Goal: Use online tool/utility: Utilize a website feature to perform a specific function

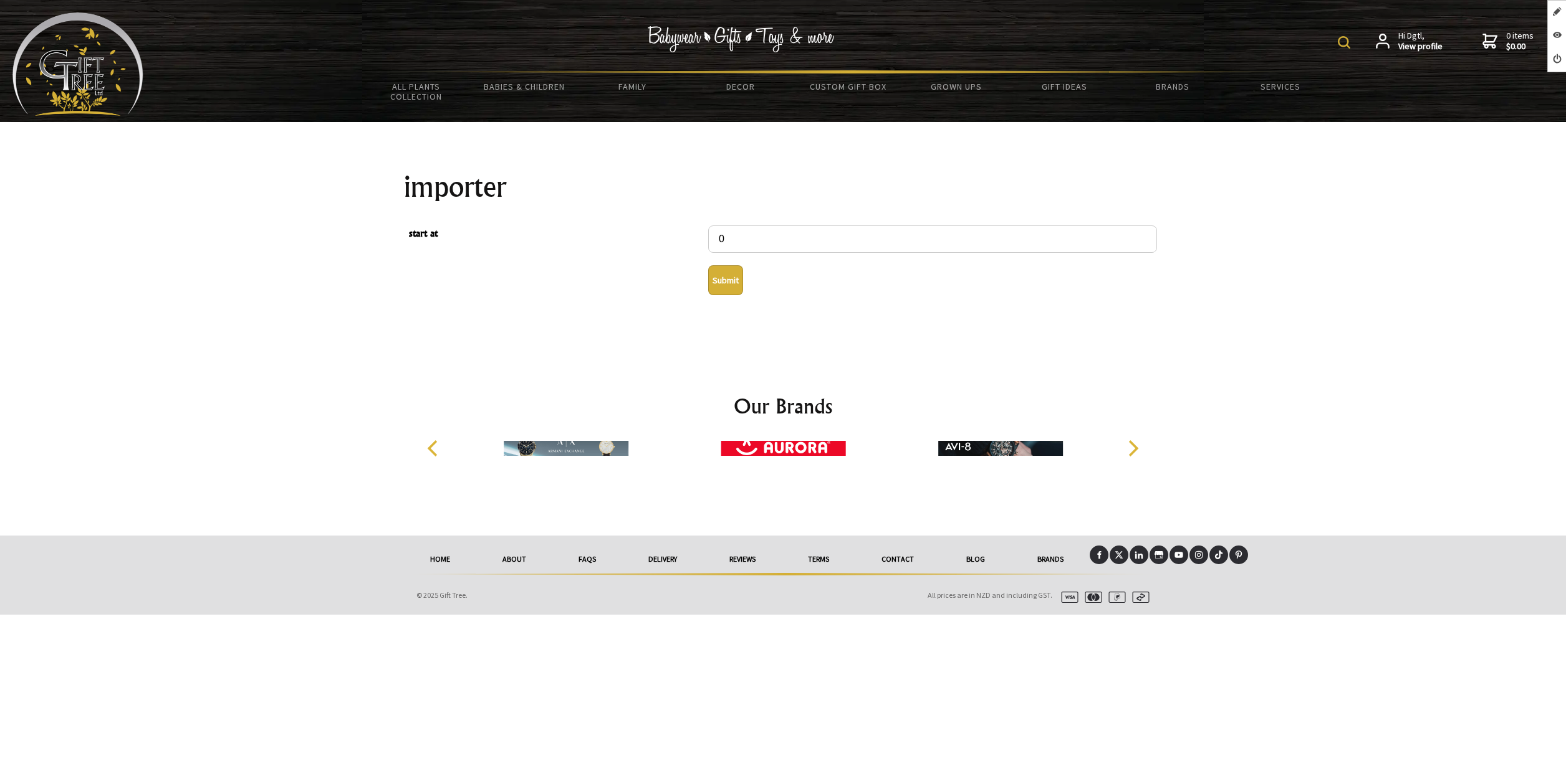
click at [729, 290] on button "Submit" at bounding box center [725, 281] width 35 height 30
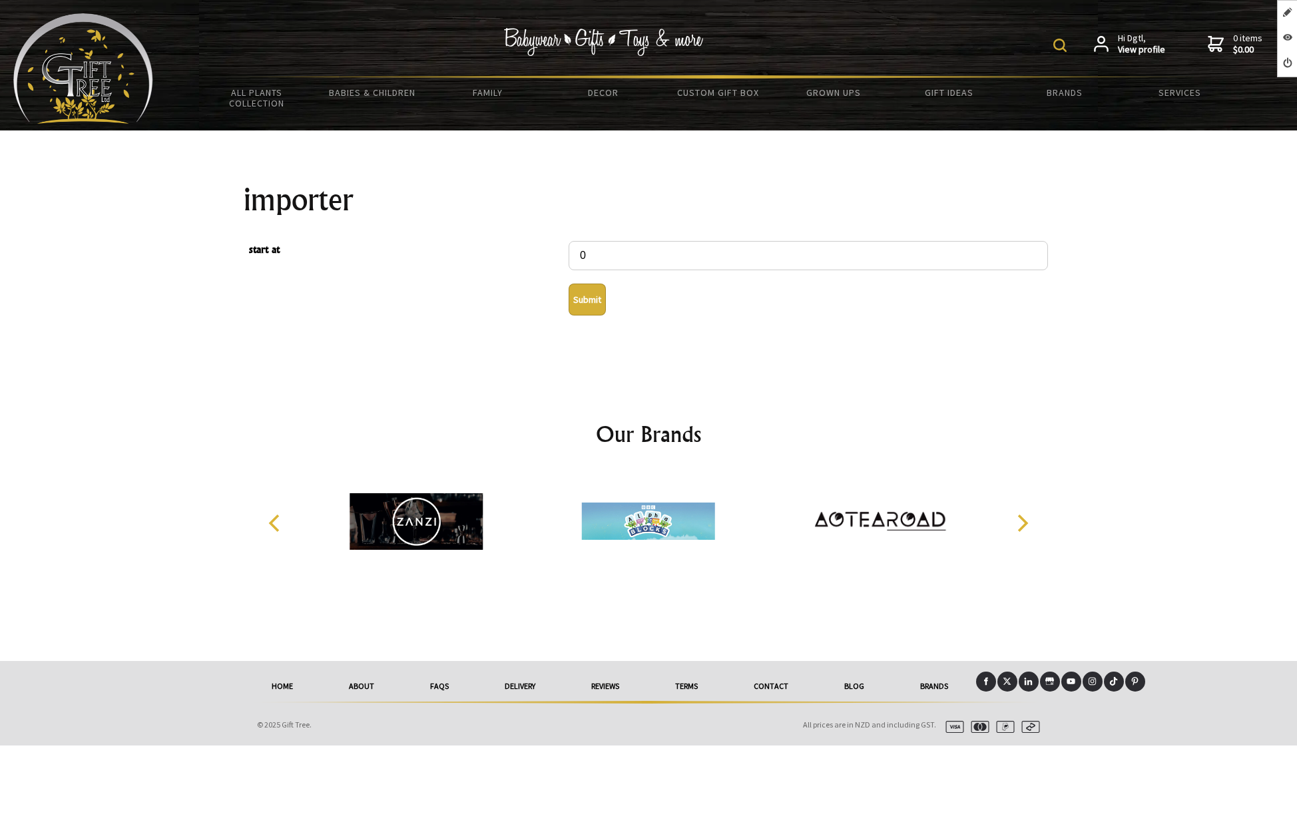
click at [581, 303] on button "Submit" at bounding box center [587, 300] width 37 height 32
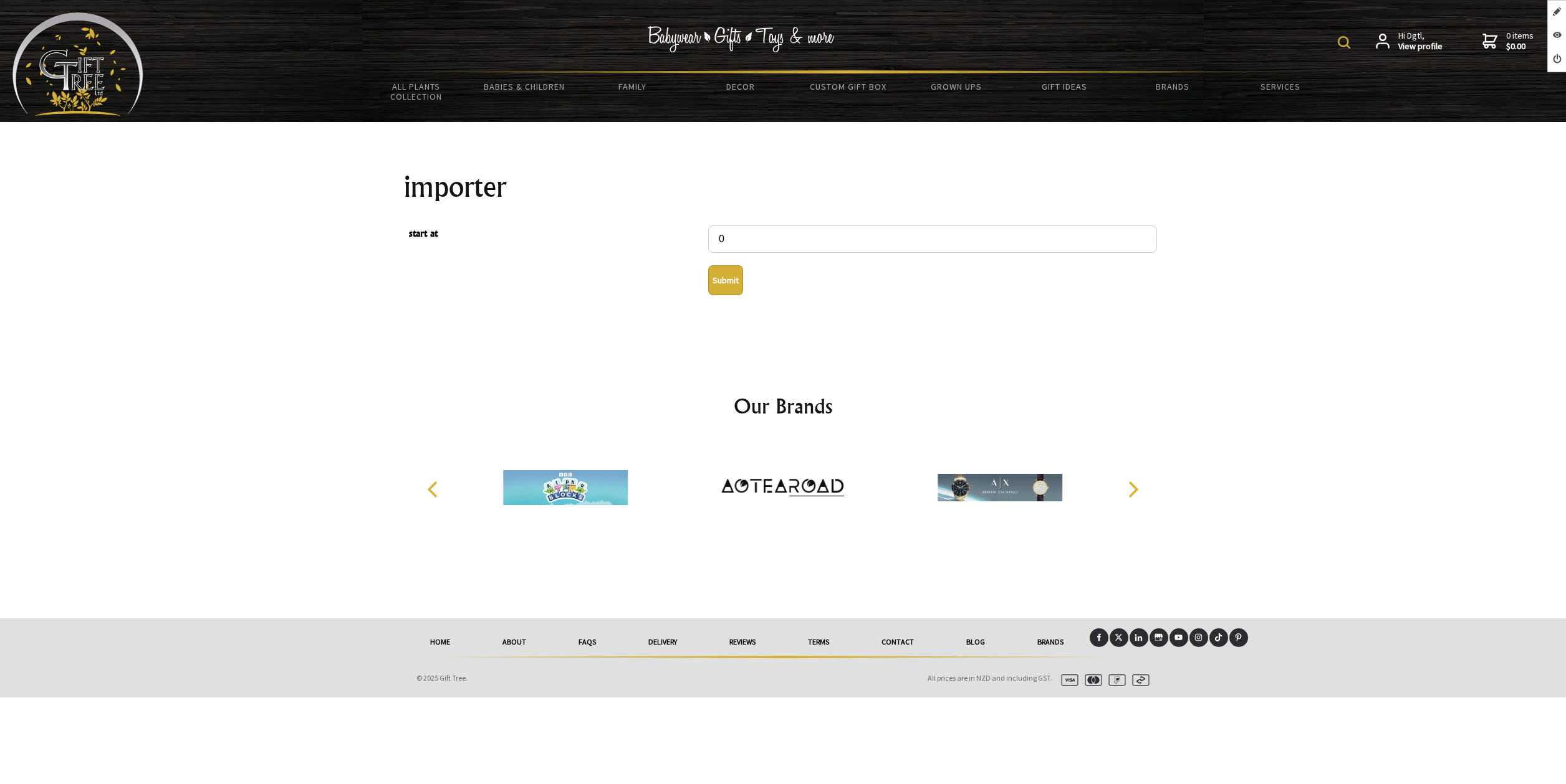
click at [724, 291] on button "Submit" at bounding box center [725, 281] width 35 height 30
